Goal: Information Seeking & Learning: Learn about a topic

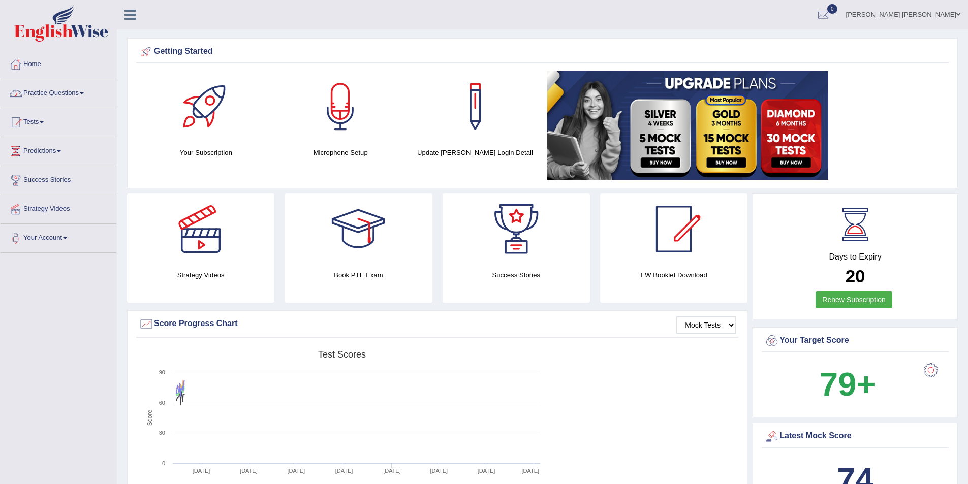
click at [67, 98] on link "Practice Questions" at bounding box center [59, 91] width 116 height 25
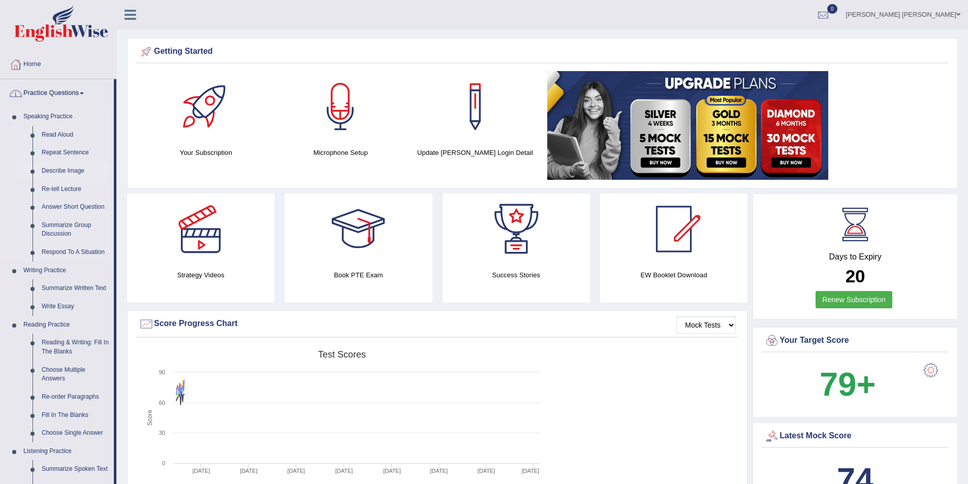
click at [67, 167] on link "Describe Image" at bounding box center [75, 171] width 77 height 18
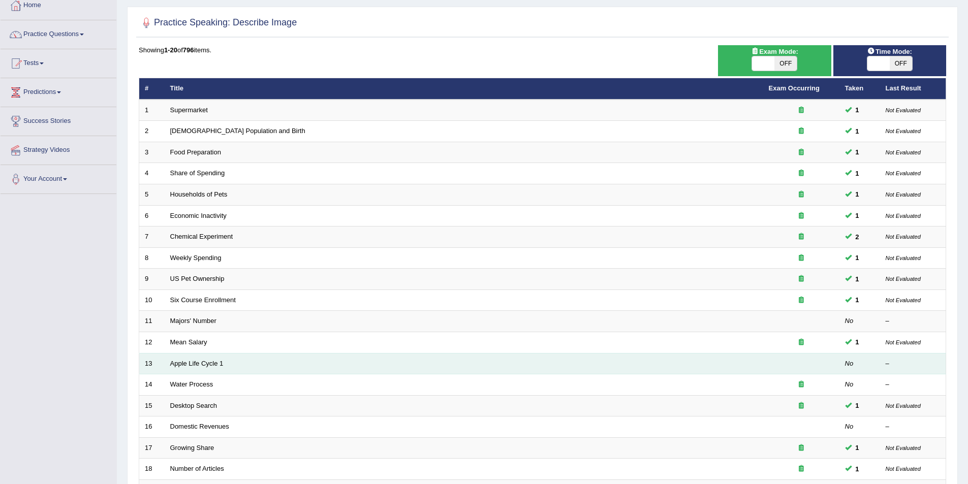
scroll to position [188, 0]
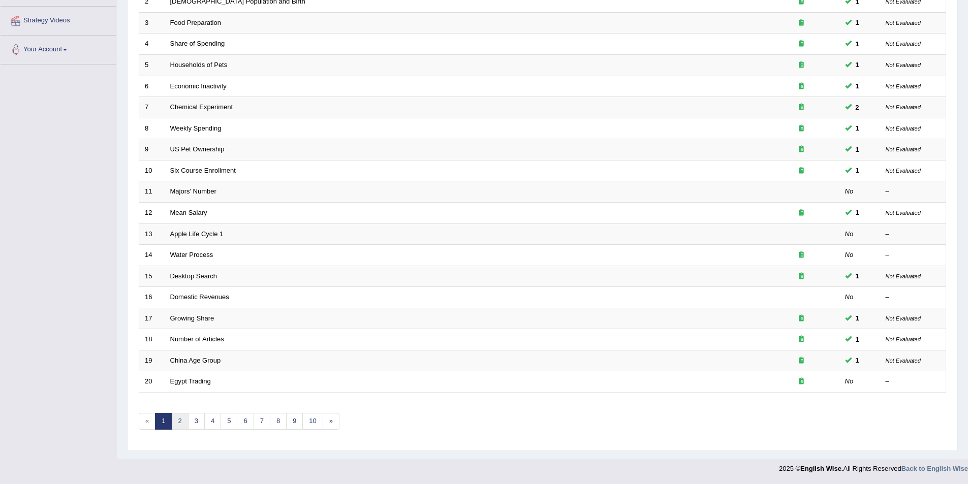
click at [185, 419] on link "2" at bounding box center [179, 421] width 17 height 17
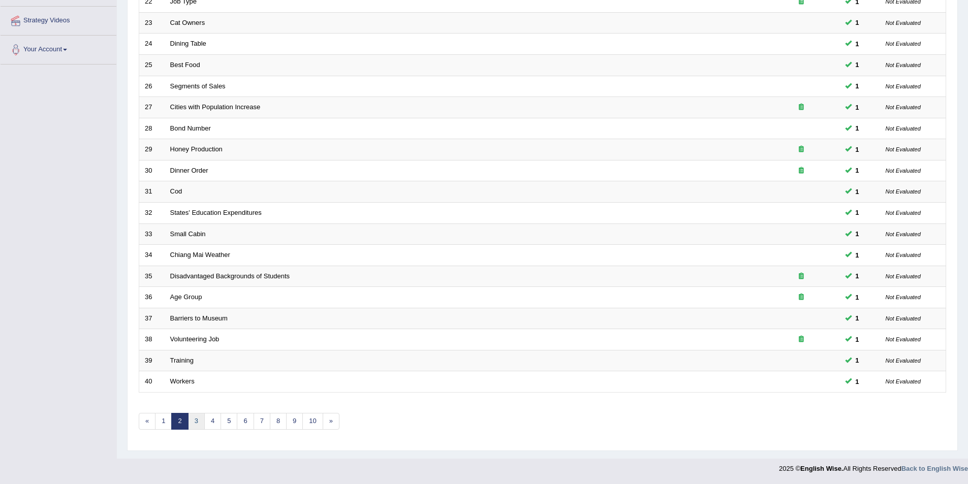
click at [194, 420] on link "3" at bounding box center [196, 421] width 17 height 17
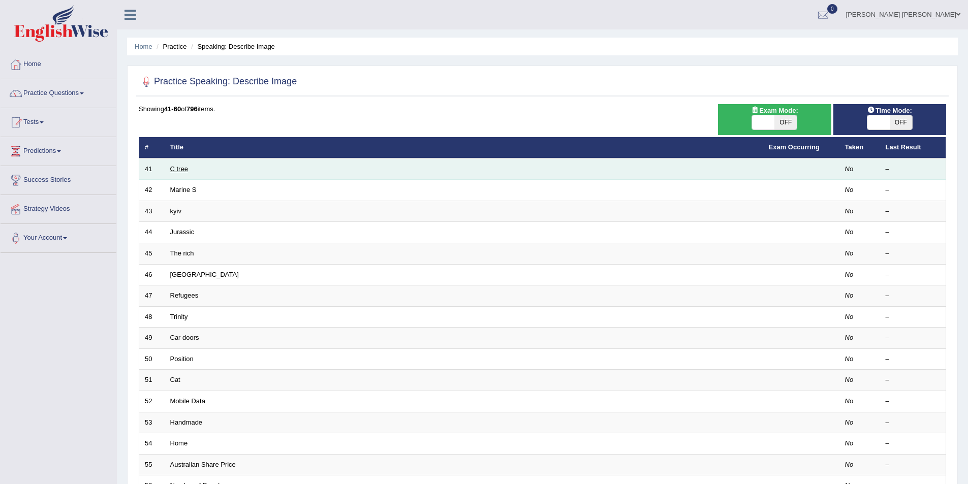
click at [180, 170] on link "C tree" at bounding box center [179, 169] width 18 height 8
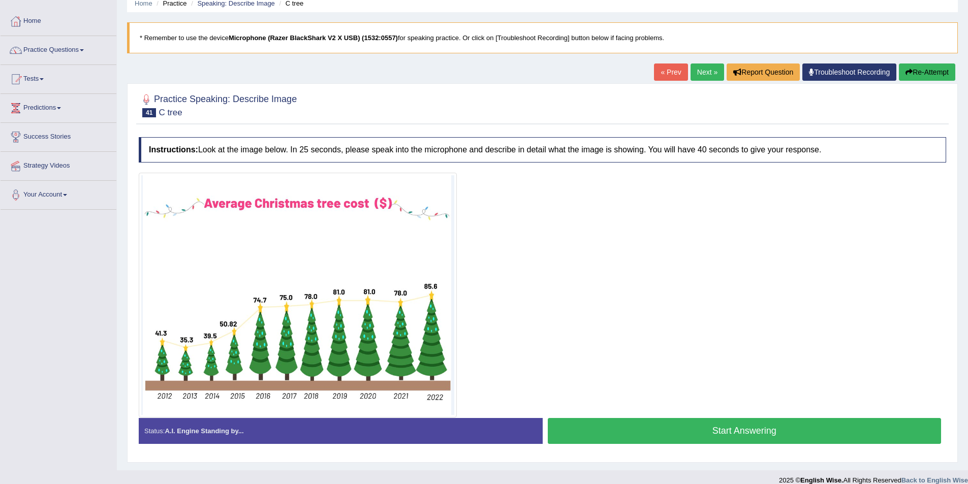
scroll to position [51, 0]
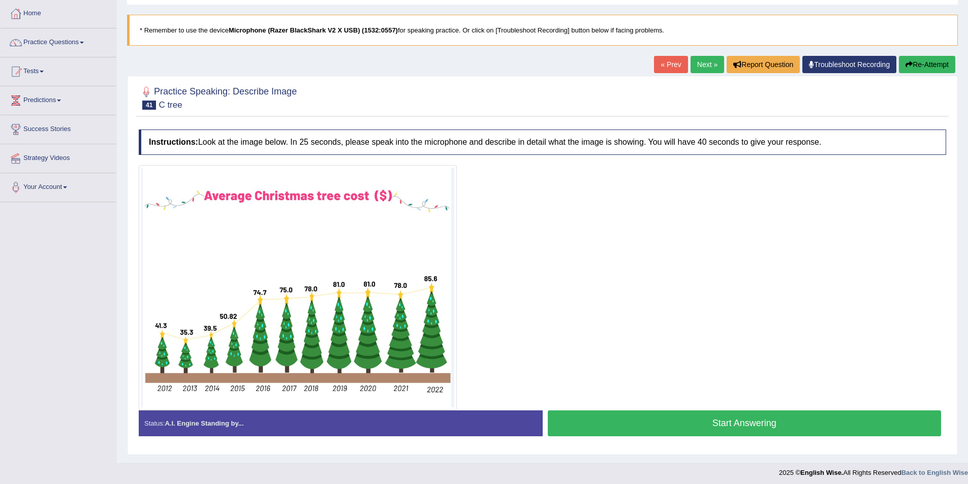
click at [682, 424] on button "Start Answering" at bounding box center [745, 424] width 394 height 26
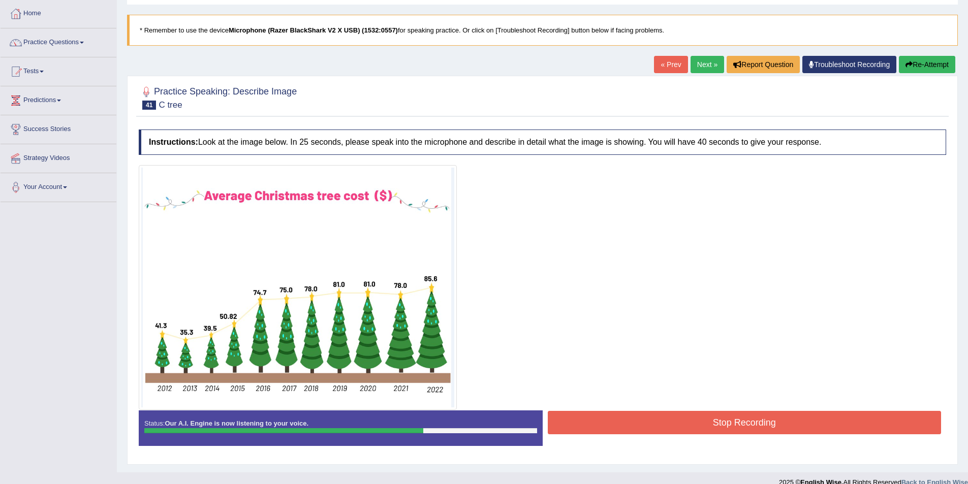
click at [689, 417] on button "Stop Recording" at bounding box center [745, 422] width 394 height 23
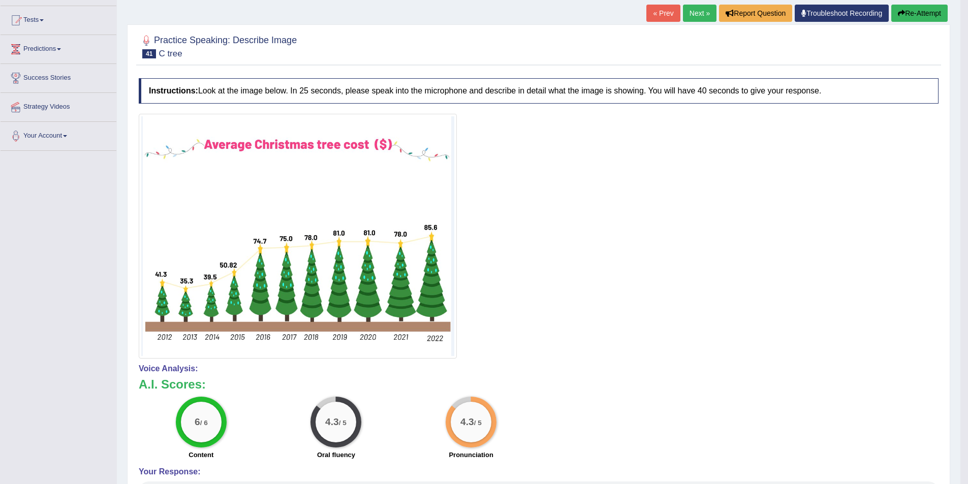
scroll to position [23, 0]
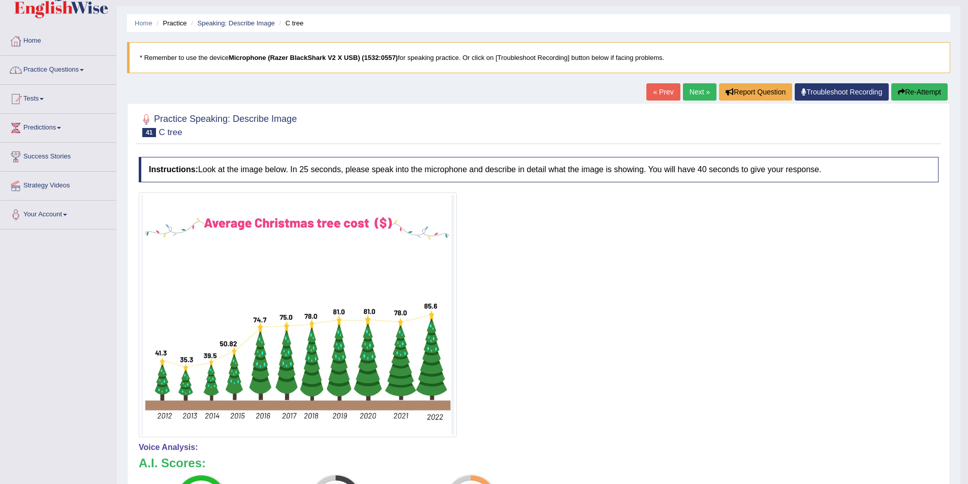
click at [88, 64] on link "Practice Questions" at bounding box center [59, 68] width 116 height 25
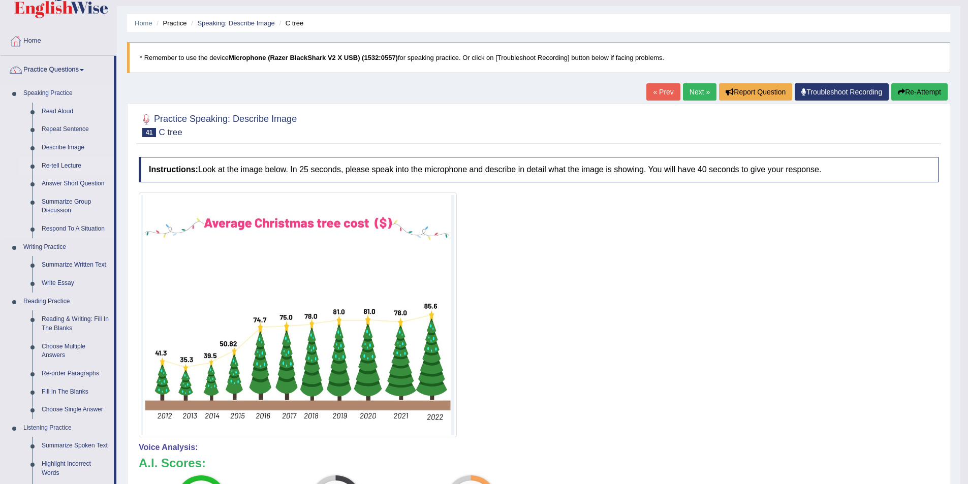
click at [68, 162] on link "Re-tell Lecture" at bounding box center [75, 166] width 77 height 18
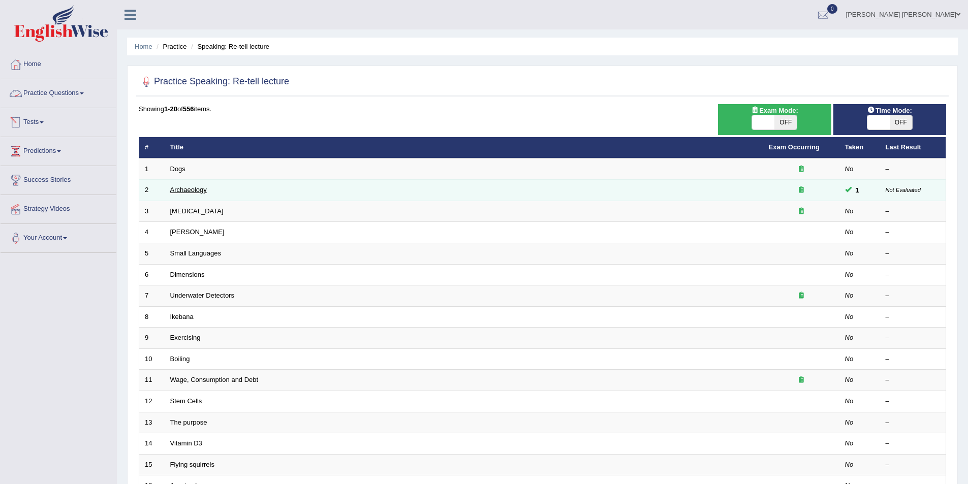
click at [176, 187] on link "Archaeology" at bounding box center [188, 190] width 37 height 8
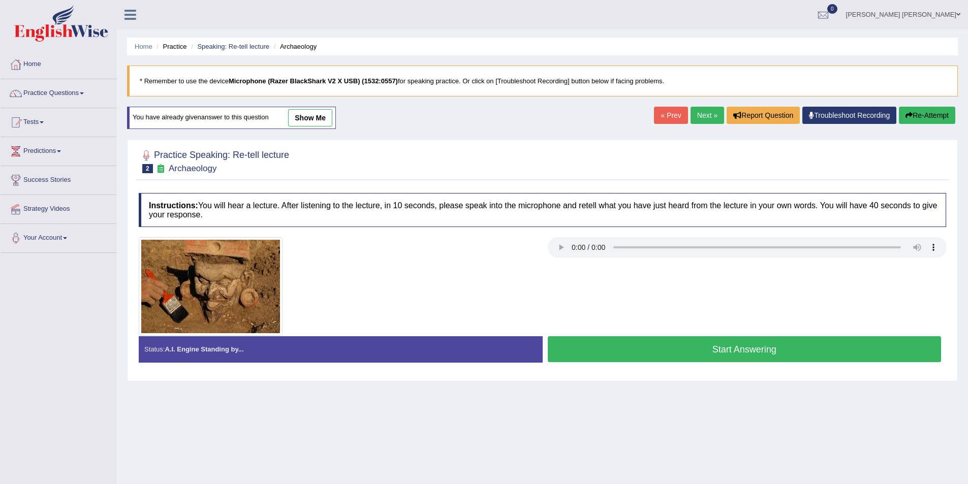
click at [703, 115] on link "Next »" at bounding box center [707, 115] width 34 height 17
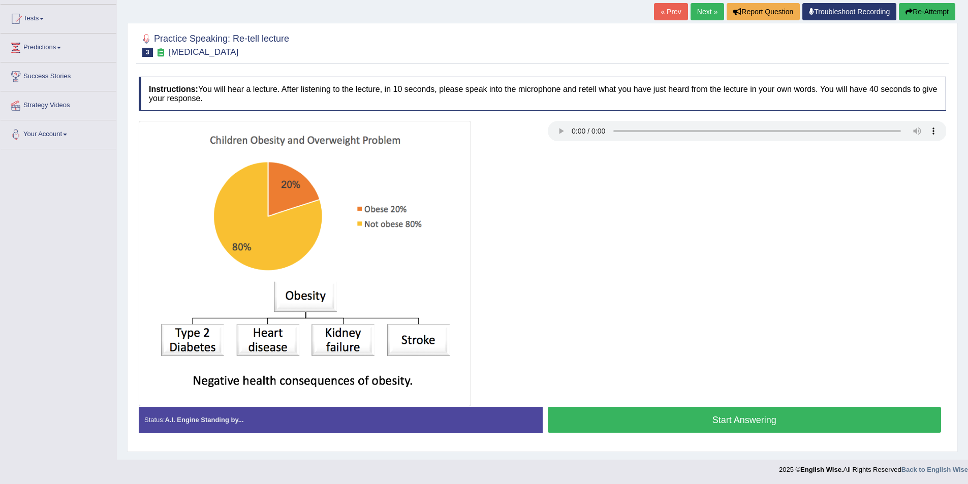
scroll to position [105, 0]
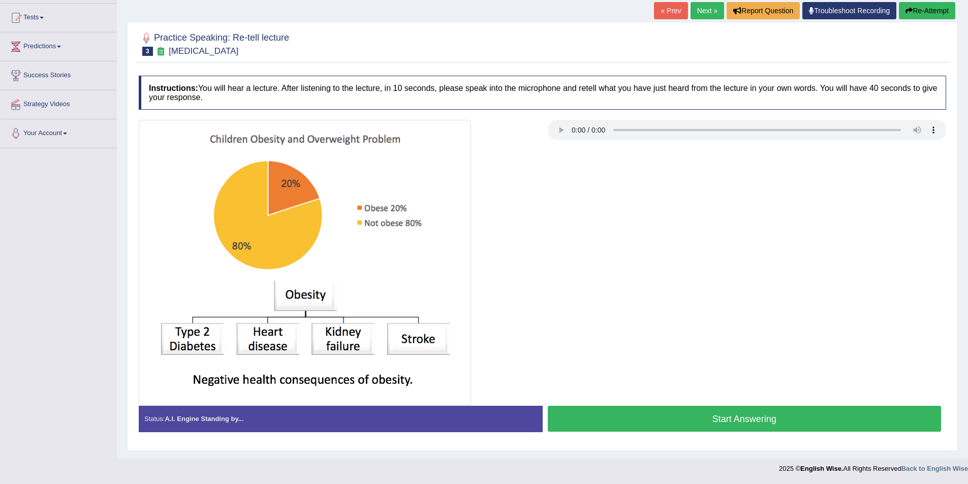
click at [733, 425] on button "Start Answering" at bounding box center [745, 419] width 394 height 26
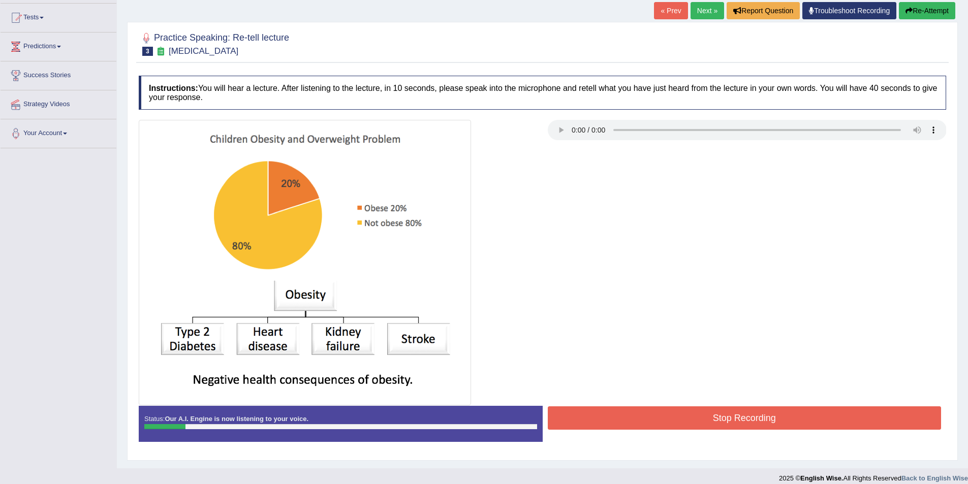
click at [908, 10] on icon "button" at bounding box center [908, 10] width 7 height 7
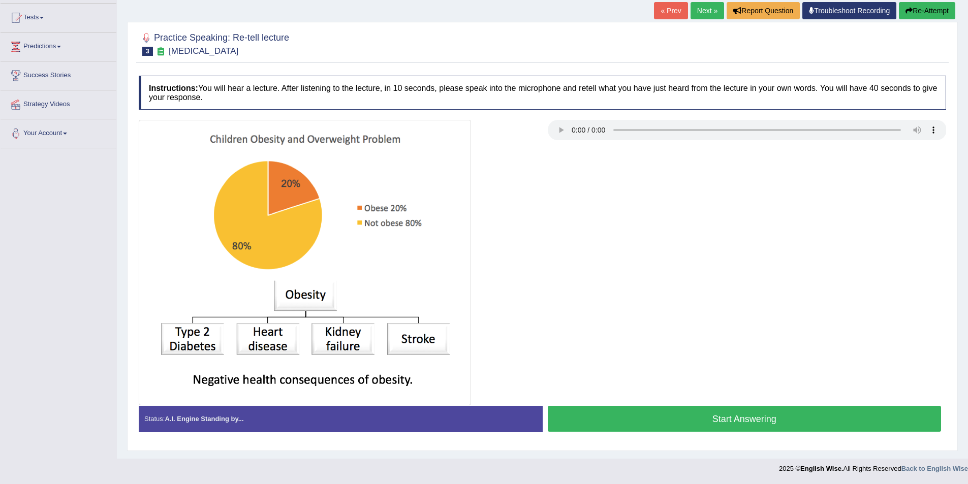
click at [674, 420] on button "Start Answering" at bounding box center [745, 419] width 394 height 26
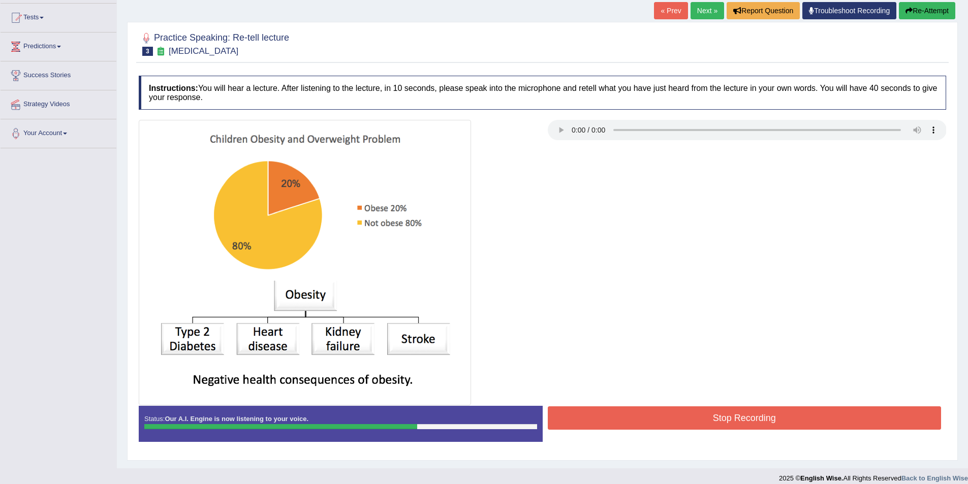
click at [670, 416] on button "Stop Recording" at bounding box center [745, 417] width 394 height 23
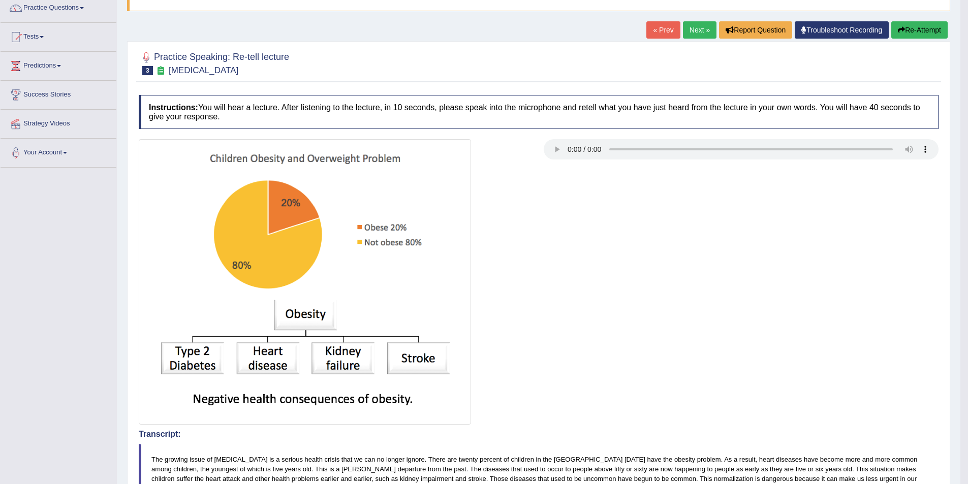
scroll to position [54, 0]
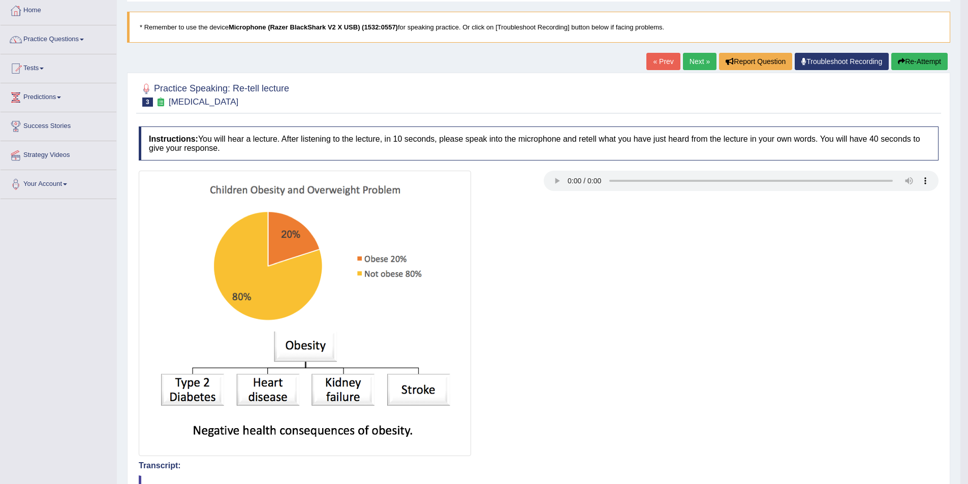
click at [691, 60] on link "Next »" at bounding box center [700, 61] width 34 height 17
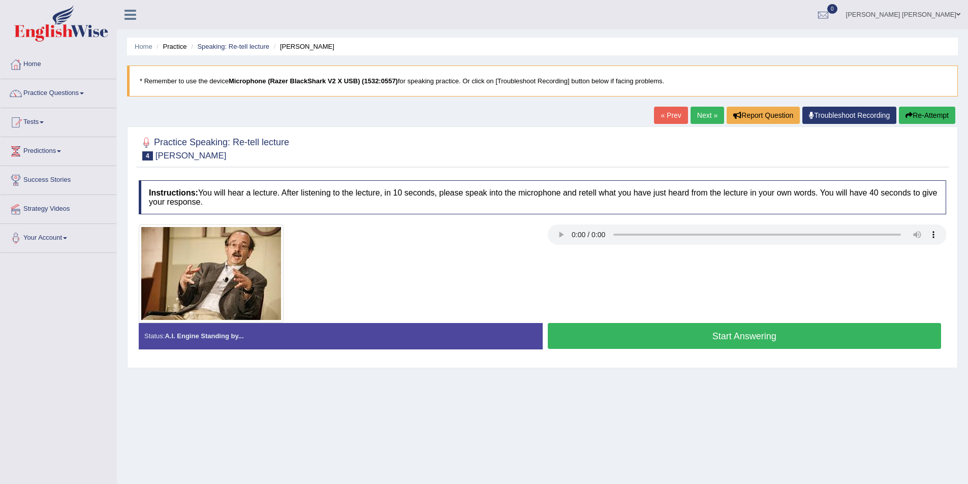
click at [705, 329] on button "Start Answering" at bounding box center [745, 336] width 394 height 26
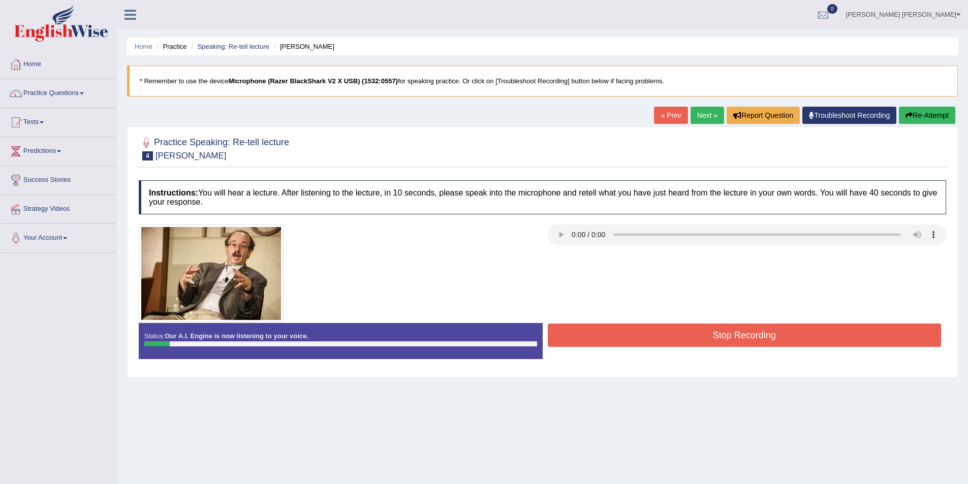
click at [935, 110] on button "Re-Attempt" at bounding box center [927, 115] width 56 height 17
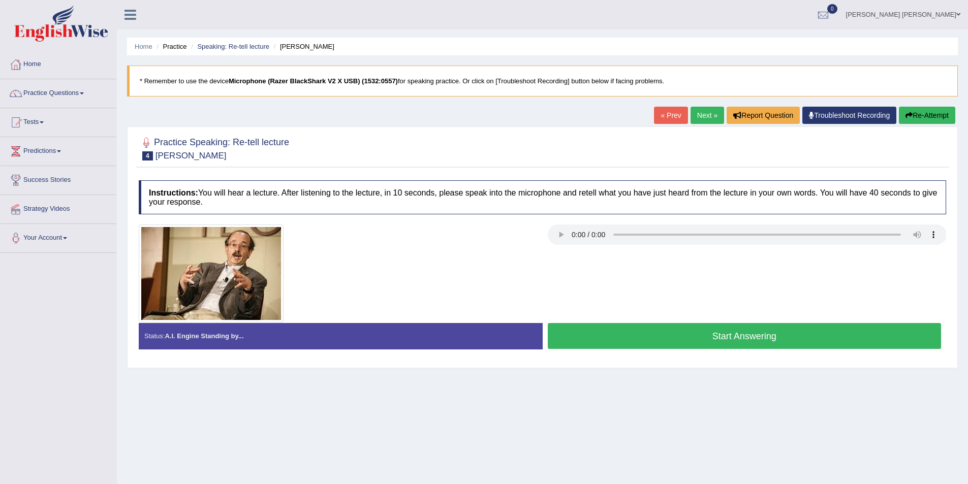
click at [707, 329] on button "Start Answering" at bounding box center [745, 336] width 394 height 26
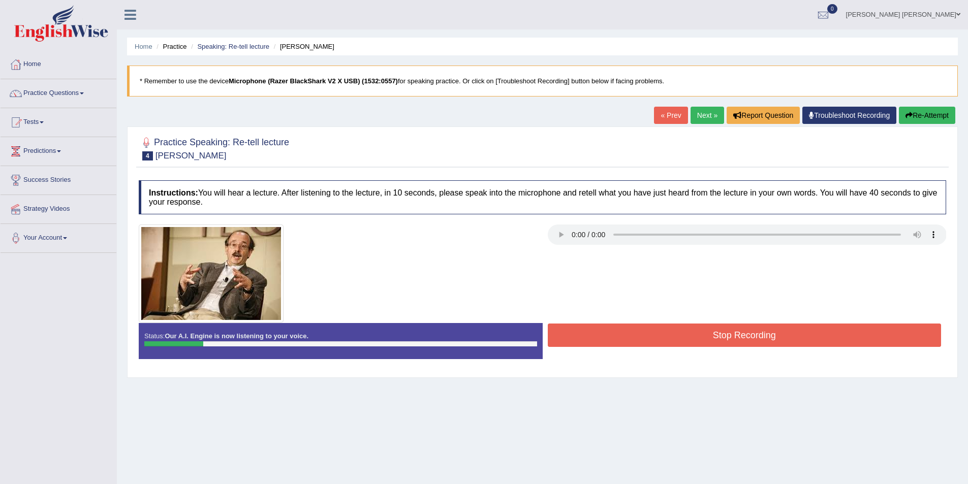
click at [938, 113] on button "Re-Attempt" at bounding box center [927, 115] width 56 height 17
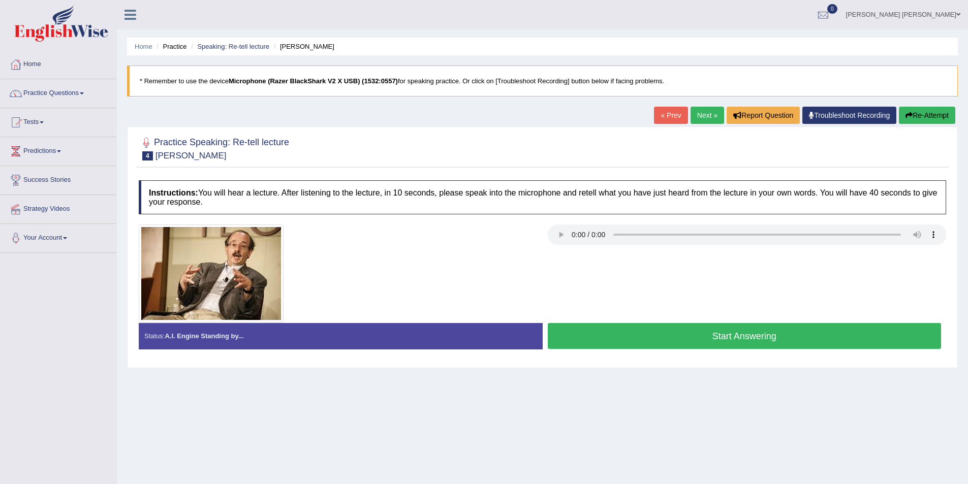
click at [720, 338] on button "Start Answering" at bounding box center [745, 336] width 394 height 26
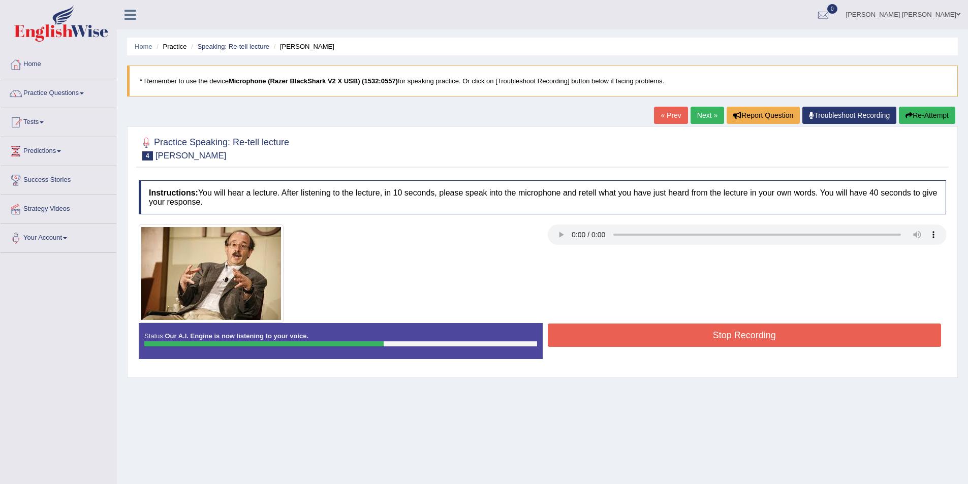
click at [762, 332] on button "Stop Recording" at bounding box center [745, 335] width 394 height 23
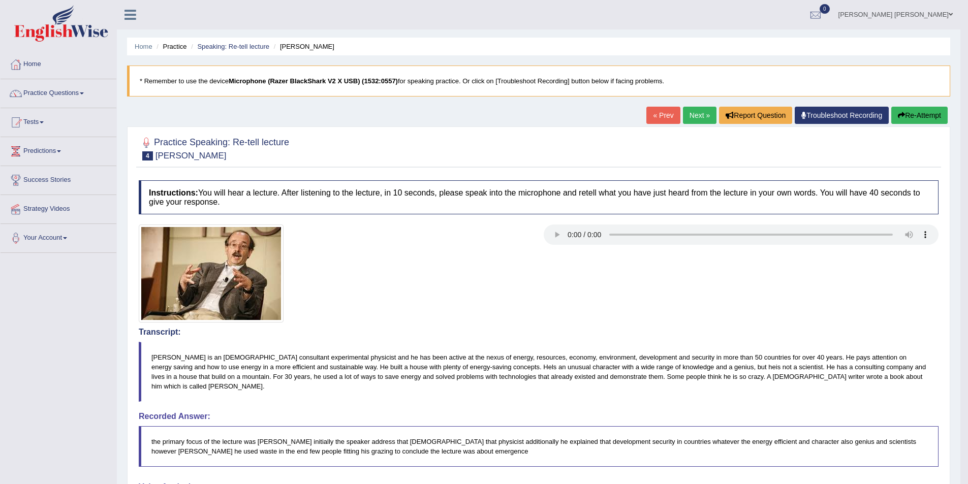
click at [688, 115] on link "Next »" at bounding box center [700, 115] width 34 height 17
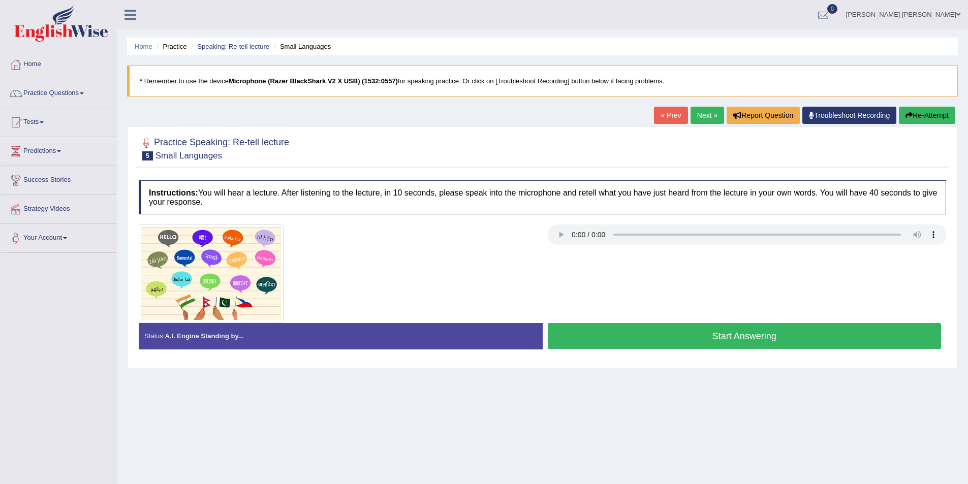
click at [638, 334] on button "Start Answering" at bounding box center [745, 336] width 394 height 26
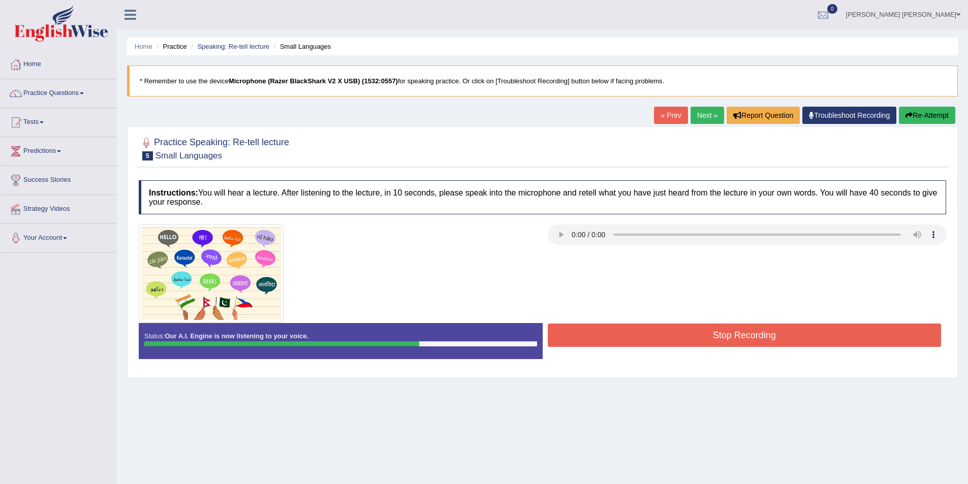
click at [639, 333] on button "Stop Recording" at bounding box center [745, 335] width 394 height 23
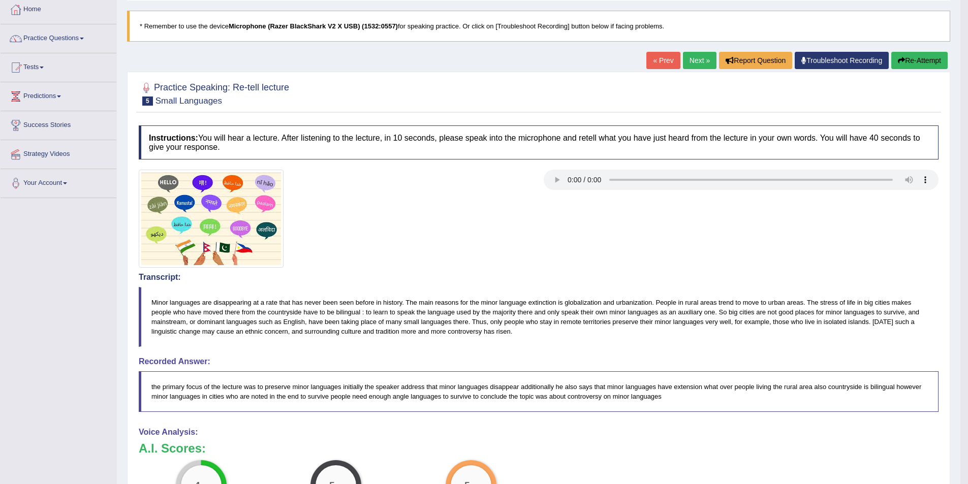
scroll to position [51, 0]
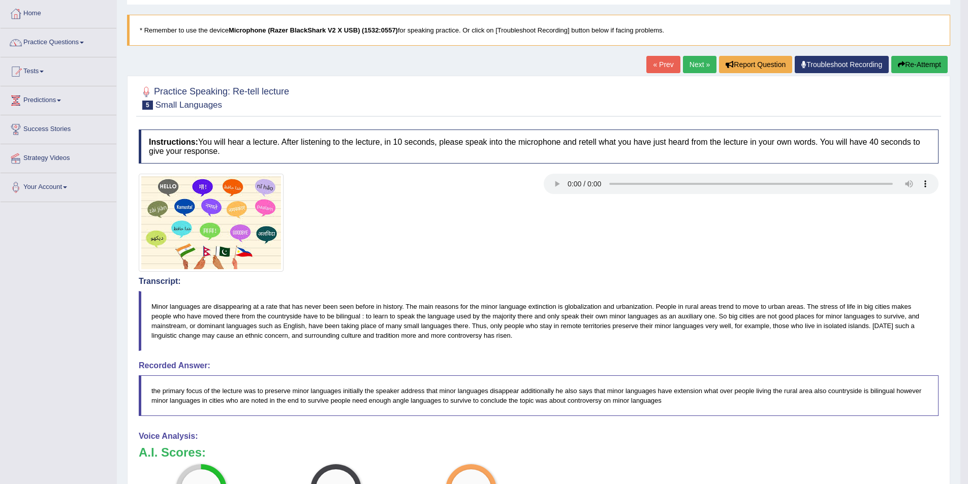
click at [699, 69] on link "Next »" at bounding box center [700, 64] width 34 height 17
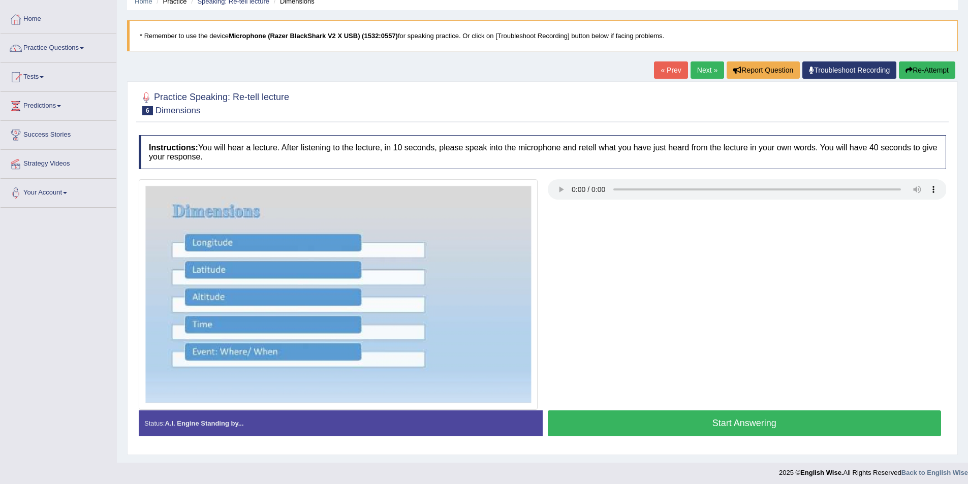
scroll to position [49, 0]
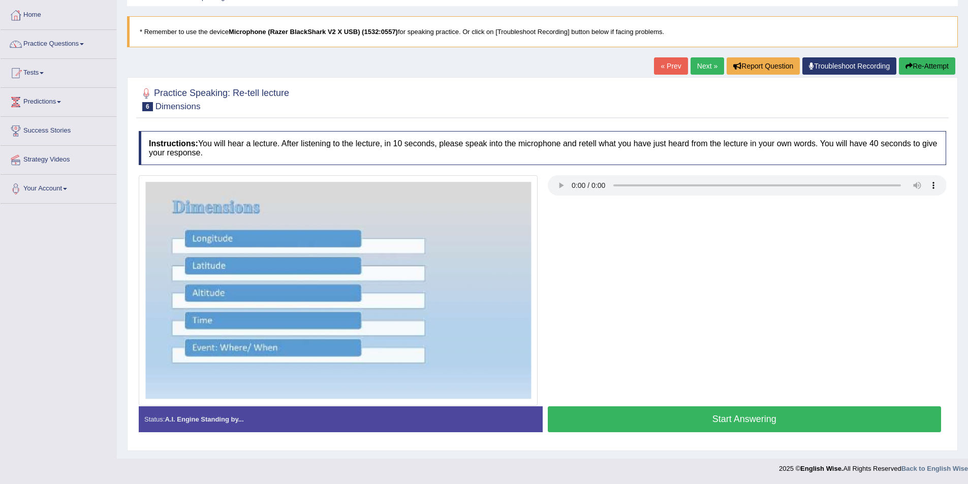
click at [723, 420] on button "Start Answering" at bounding box center [745, 419] width 394 height 26
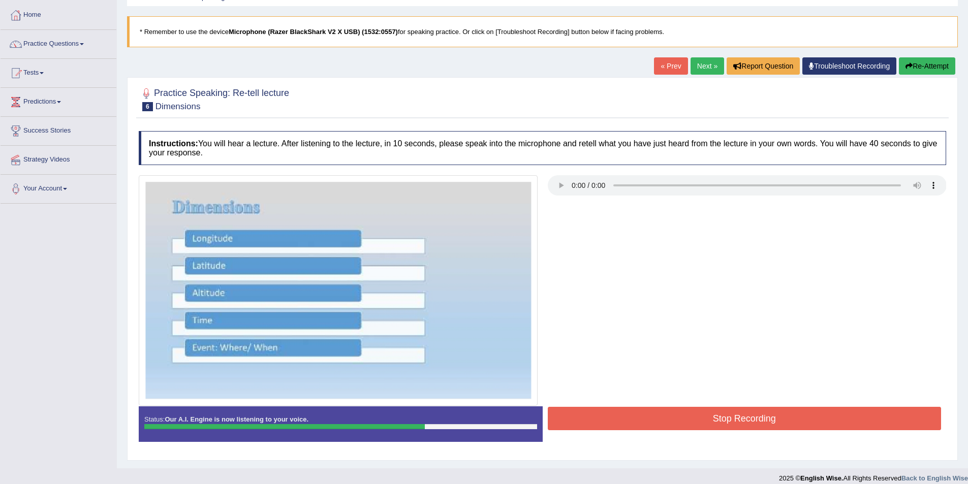
click at [724, 421] on button "Stop Recording" at bounding box center [745, 418] width 394 height 23
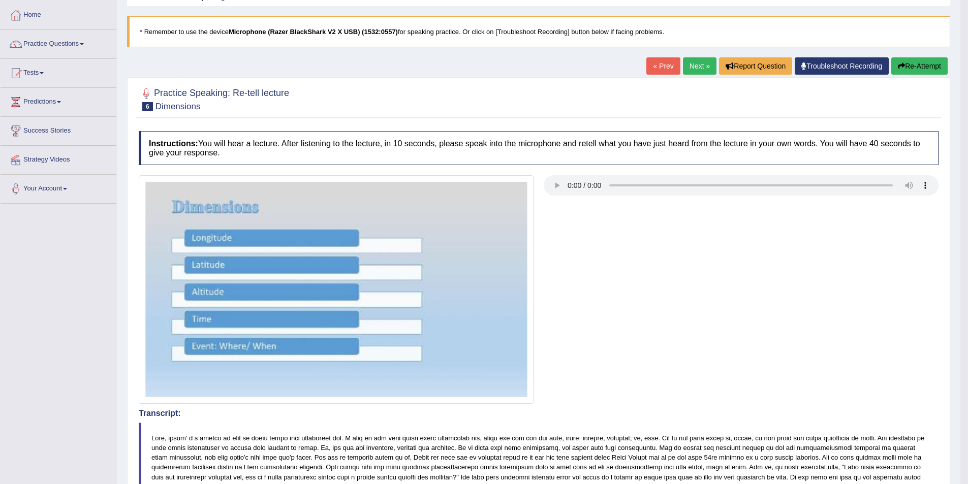
click at [689, 71] on link "Next »" at bounding box center [700, 65] width 34 height 17
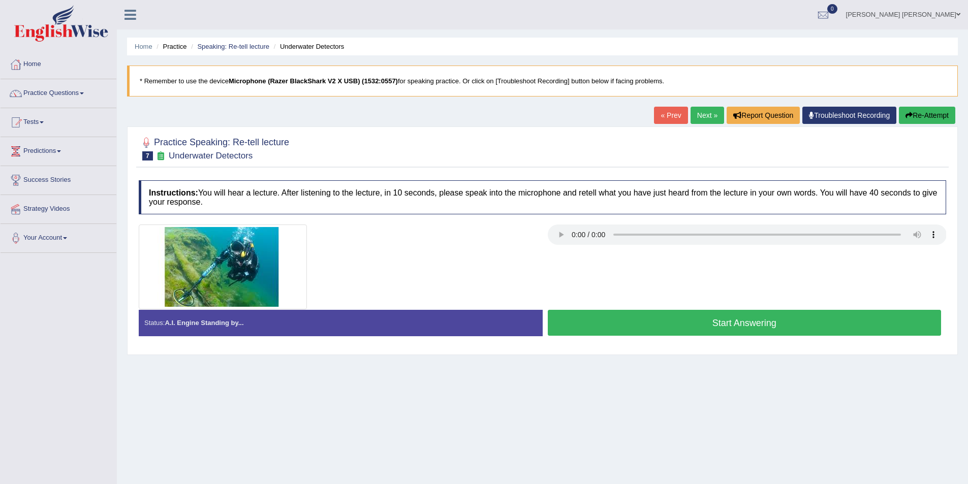
click at [658, 316] on button "Start Answering" at bounding box center [745, 323] width 394 height 26
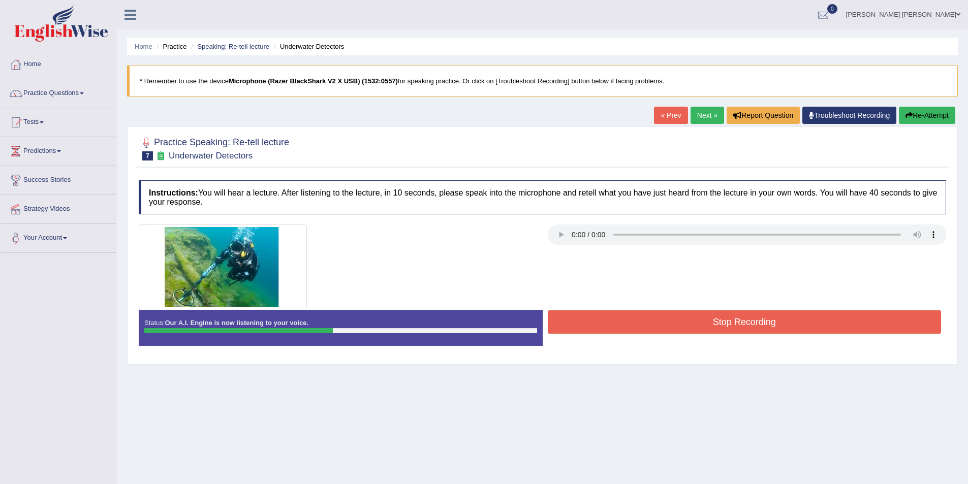
click at [692, 324] on button "Stop Recording" at bounding box center [745, 321] width 394 height 23
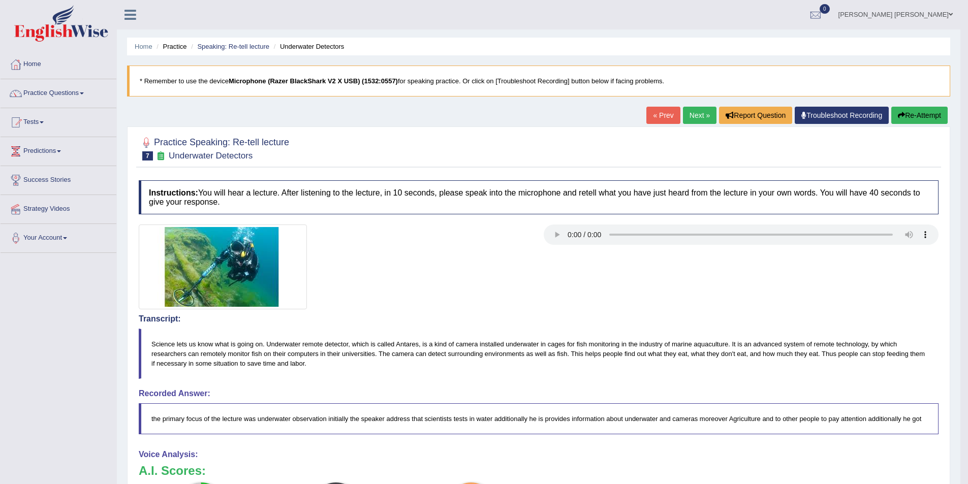
click at [702, 117] on link "Next »" at bounding box center [700, 115] width 34 height 17
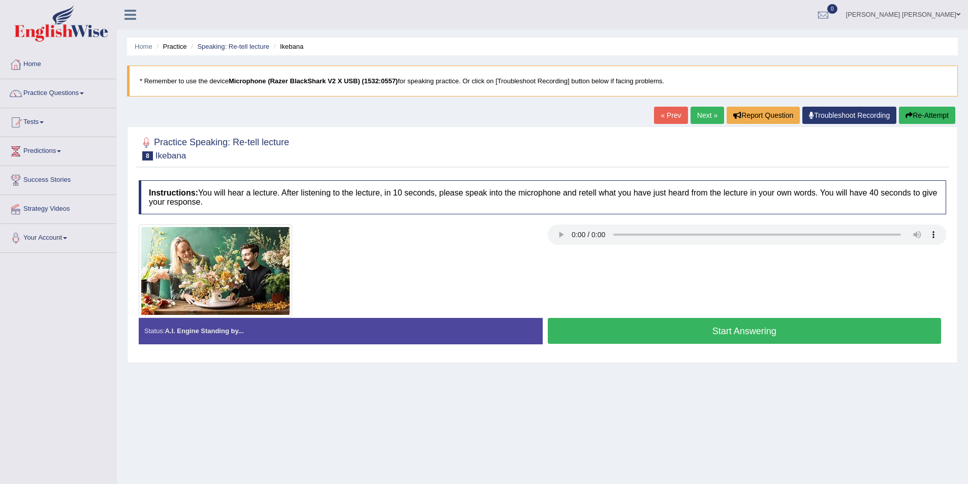
click at [764, 330] on button "Start Answering" at bounding box center [745, 331] width 394 height 26
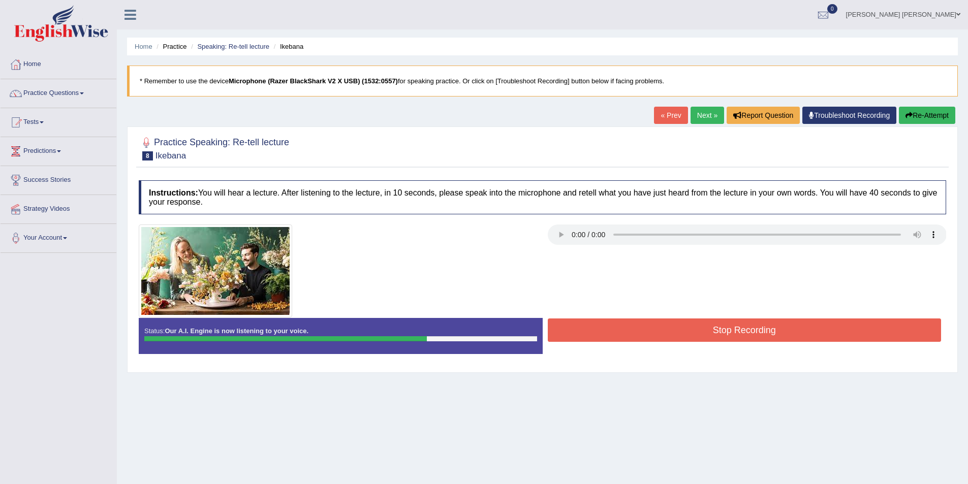
click at [767, 328] on button "Stop Recording" at bounding box center [745, 330] width 394 height 23
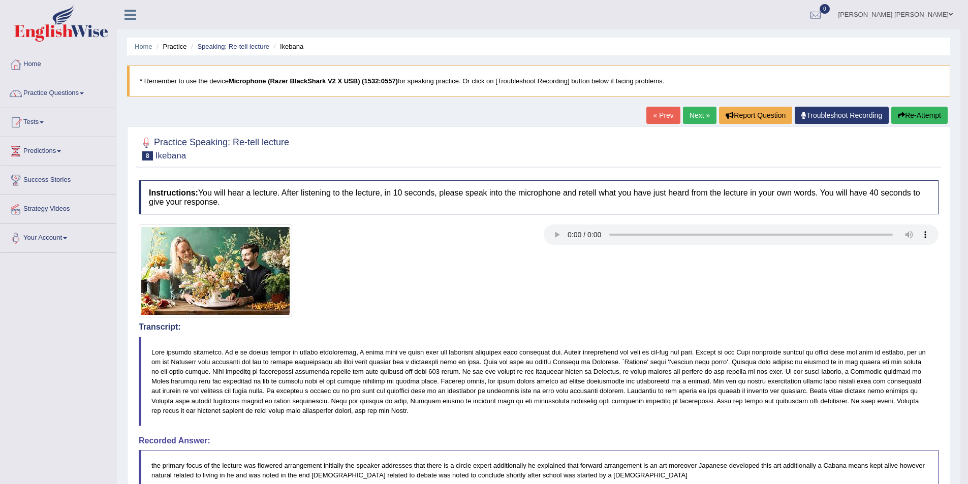
click at [701, 113] on link "Next »" at bounding box center [700, 115] width 34 height 17
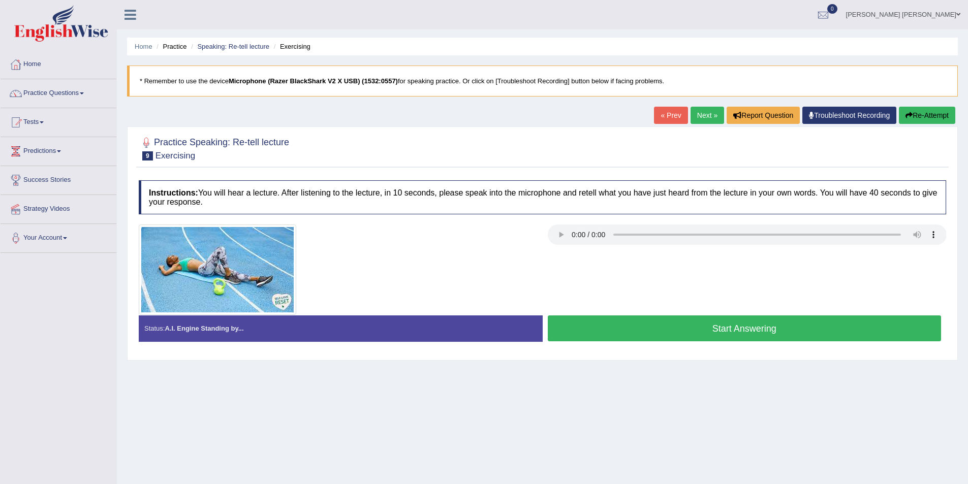
drag, startPoint x: 665, startPoint y: 322, endPoint x: 674, endPoint y: 313, distance: 12.6
click at [666, 322] on button "Start Answering" at bounding box center [745, 329] width 394 height 26
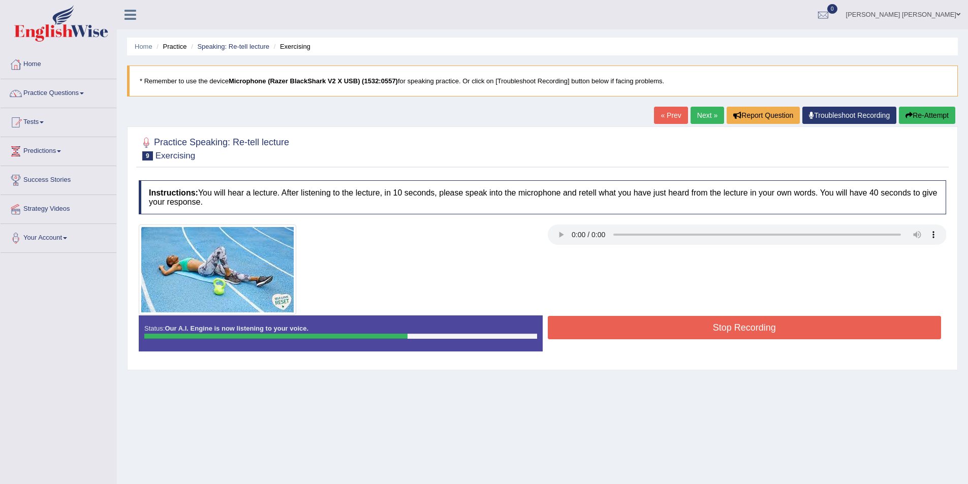
click at [679, 323] on button "Stop Recording" at bounding box center [745, 327] width 394 height 23
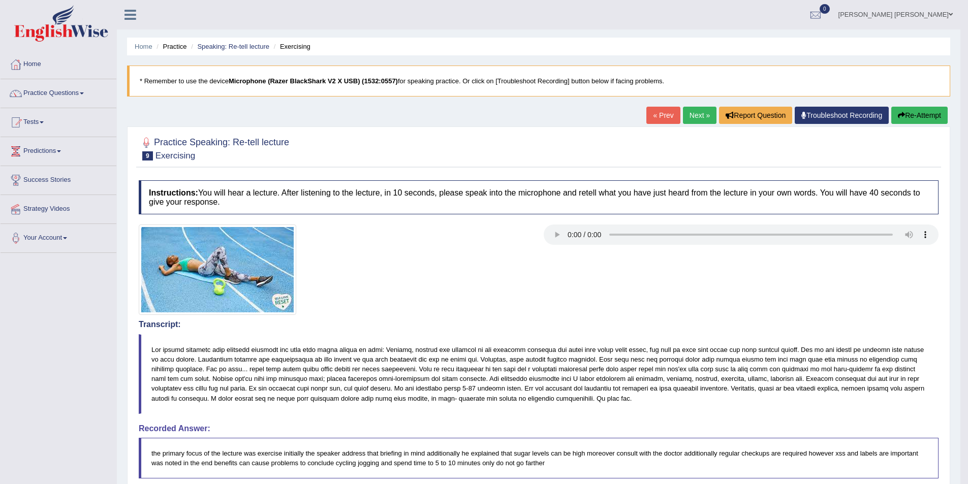
click at [685, 110] on link "Next »" at bounding box center [700, 115] width 34 height 17
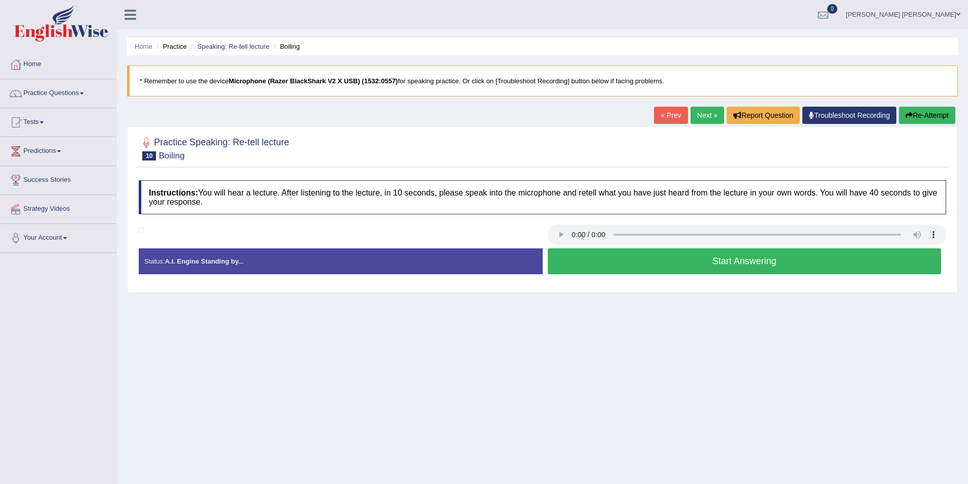
click at [635, 261] on button "Start Answering" at bounding box center [745, 261] width 394 height 26
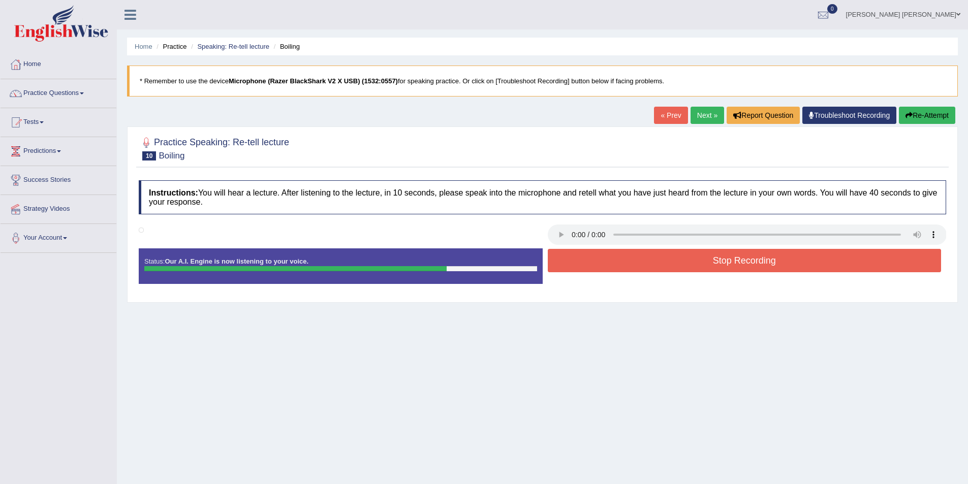
click at [628, 251] on button "Stop Recording" at bounding box center [745, 260] width 394 height 23
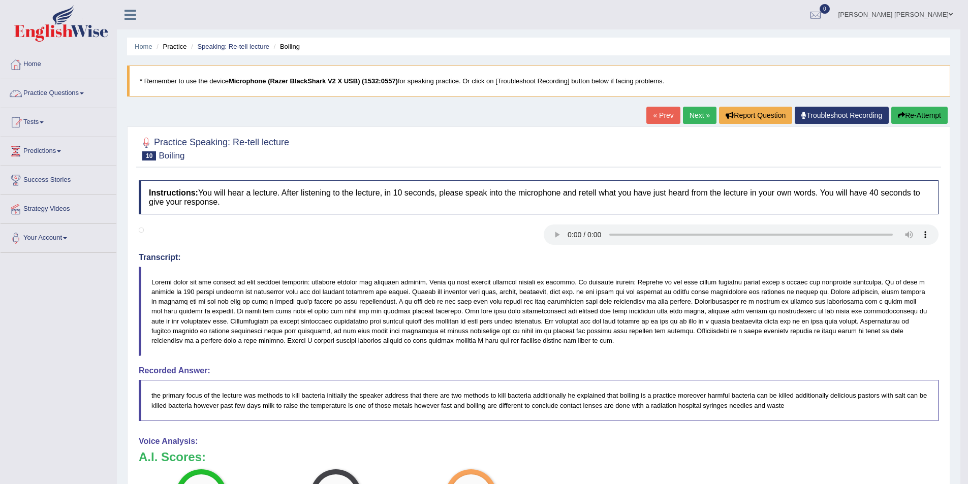
click at [87, 92] on link "Practice Questions" at bounding box center [59, 91] width 116 height 25
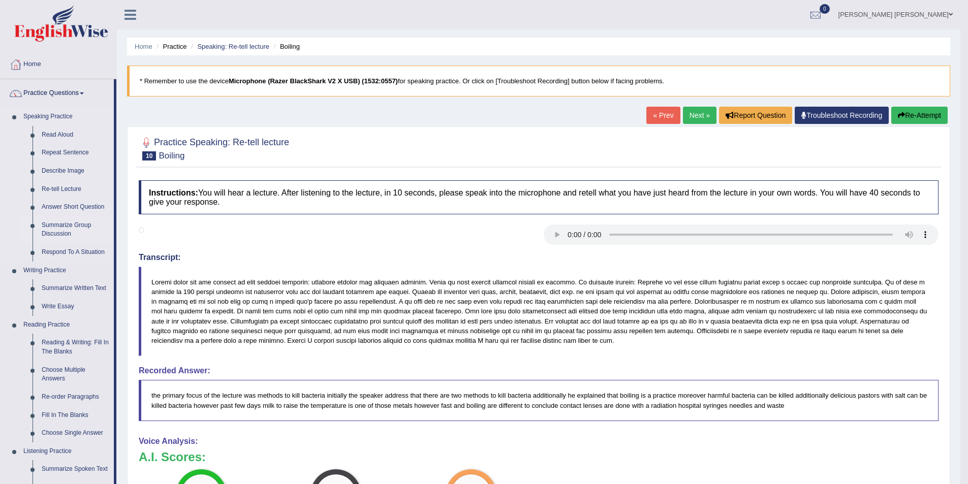
click at [63, 224] on link "Summarize Group Discussion" at bounding box center [75, 229] width 77 height 27
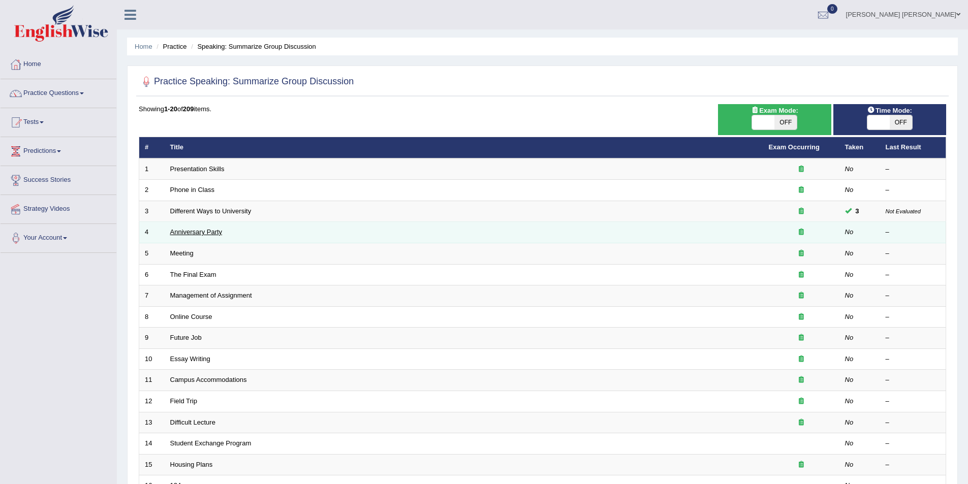
click at [179, 233] on link "Anniversary Party" at bounding box center [196, 232] width 52 height 8
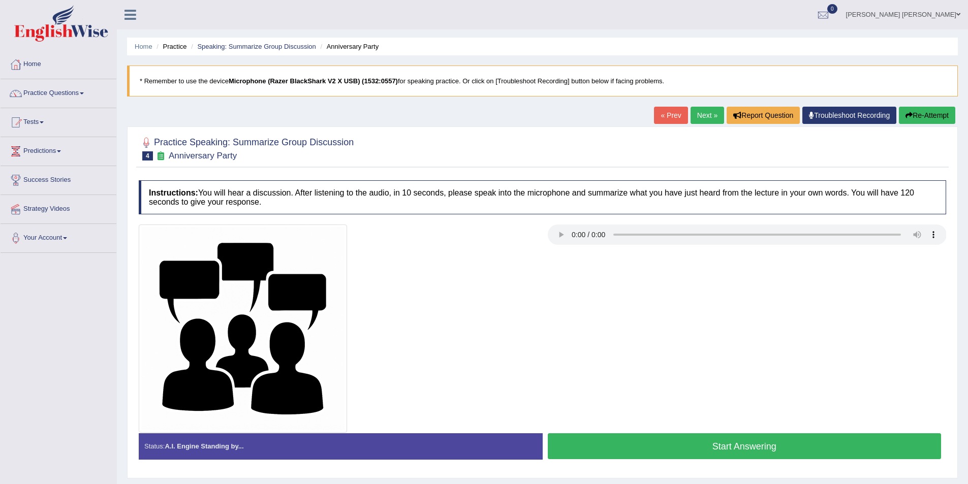
click at [772, 434] on button "Start Answering" at bounding box center [745, 446] width 394 height 26
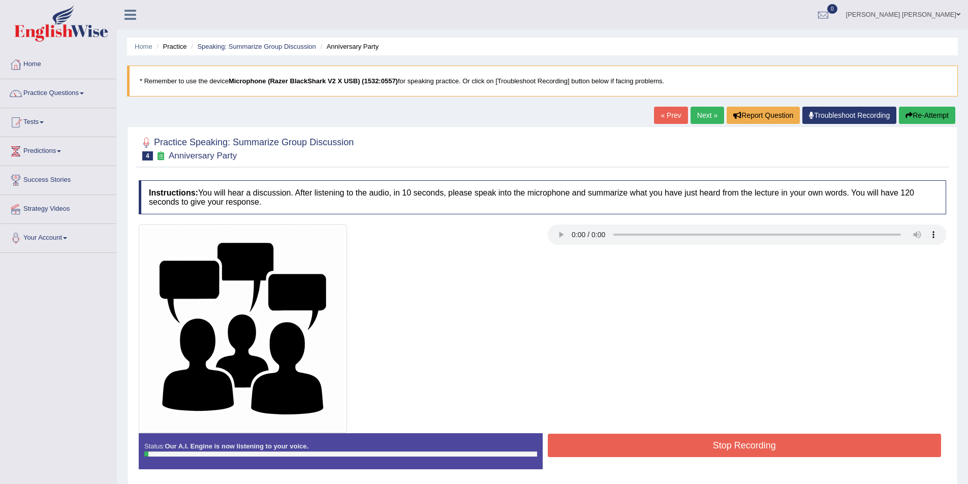
click at [919, 116] on button "Re-Attempt" at bounding box center [927, 115] width 56 height 17
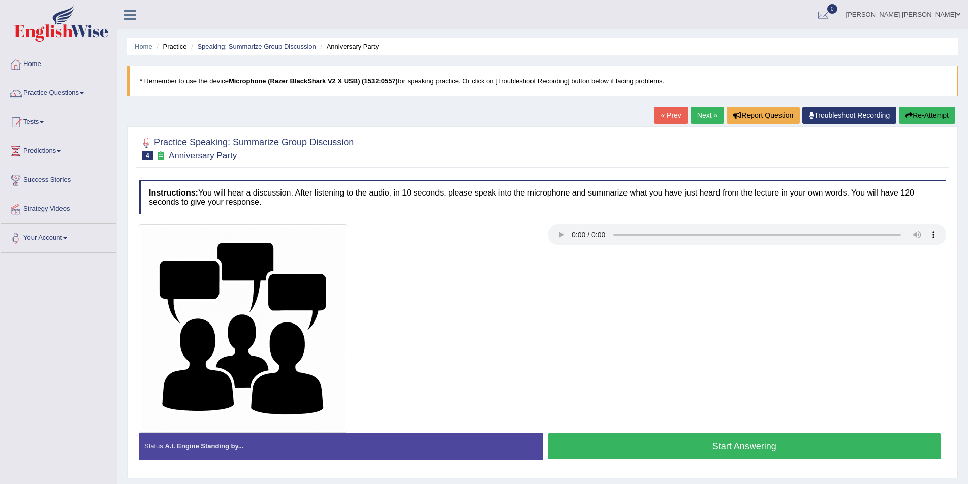
click at [665, 447] on button "Start Answering" at bounding box center [745, 446] width 394 height 26
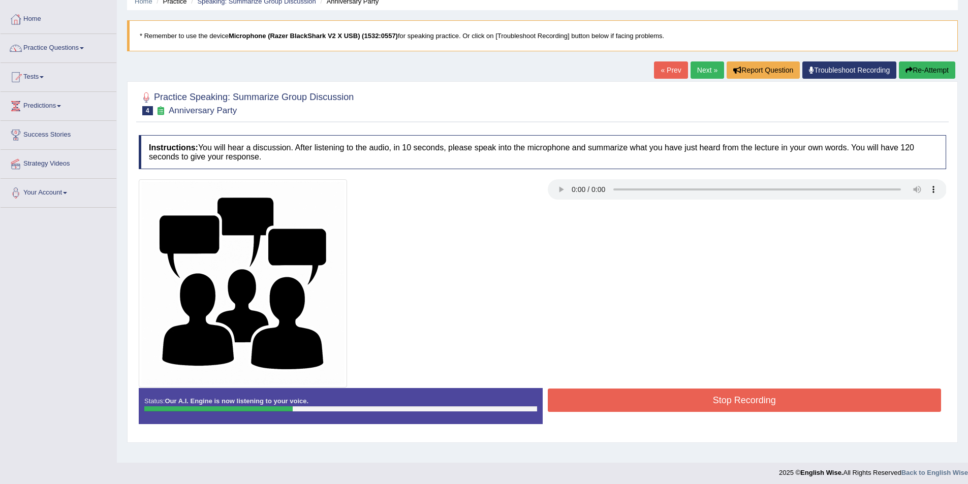
scroll to position [49, 0]
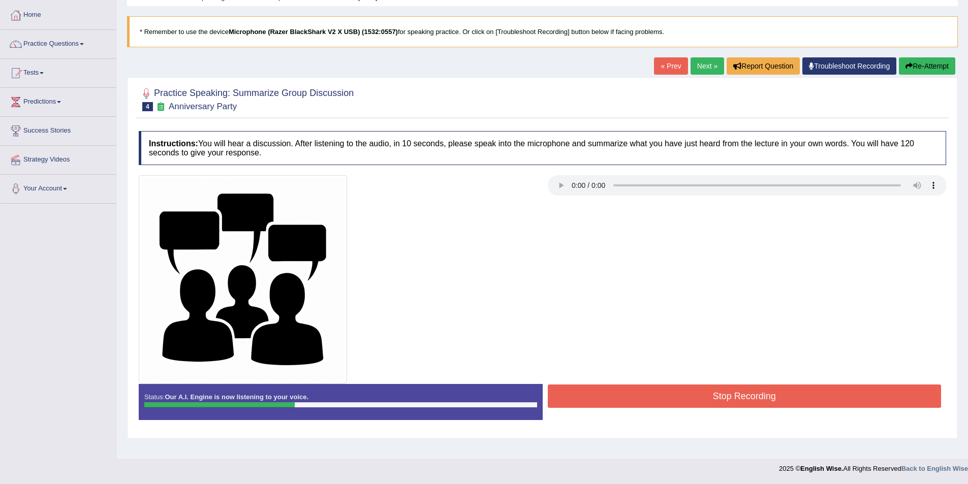
click at [632, 387] on button "Stop Recording" at bounding box center [745, 396] width 394 height 23
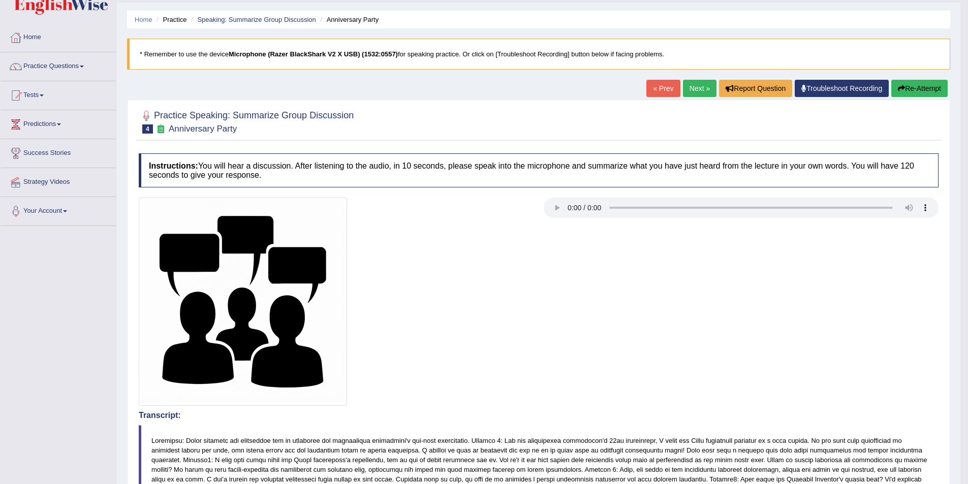
scroll to position [0, 0]
